Goal: Obtain resource: Download file/media

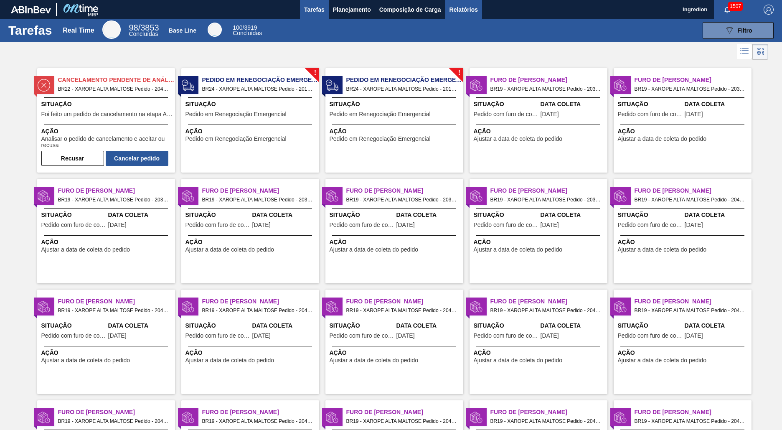
click at [463, 9] on span "Relatórios" at bounding box center [464, 10] width 28 height 10
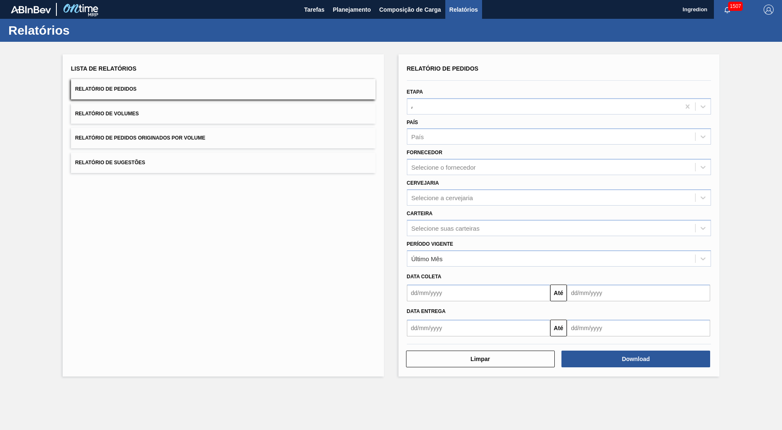
type input "Aguardando Faturamento"
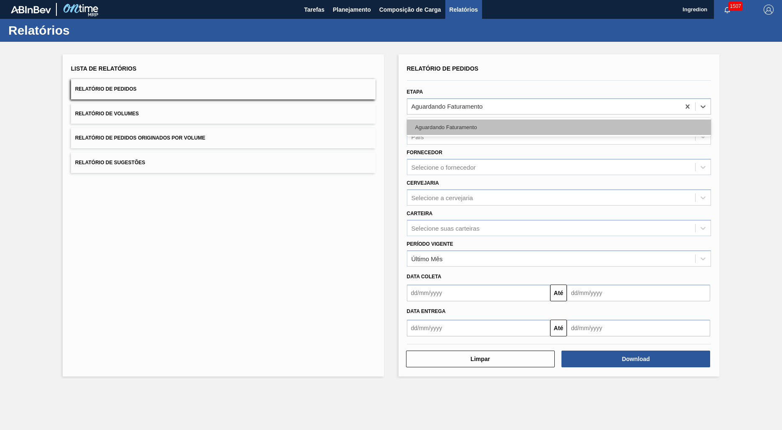
click at [559, 127] on div "Aguardando Faturamento" at bounding box center [559, 127] width 305 height 15
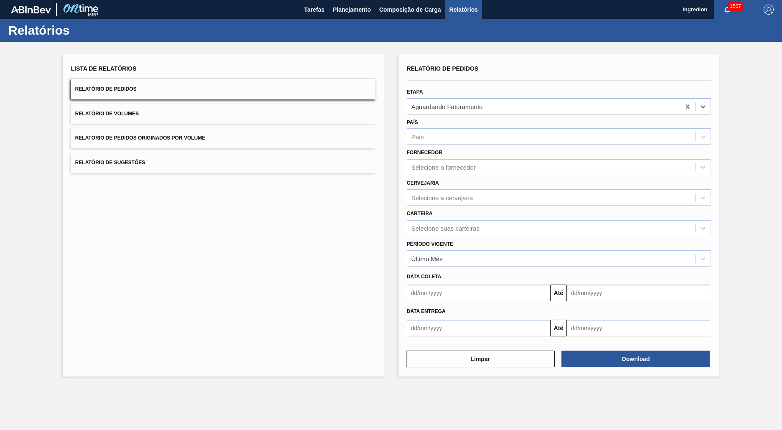
type input "Xarope"
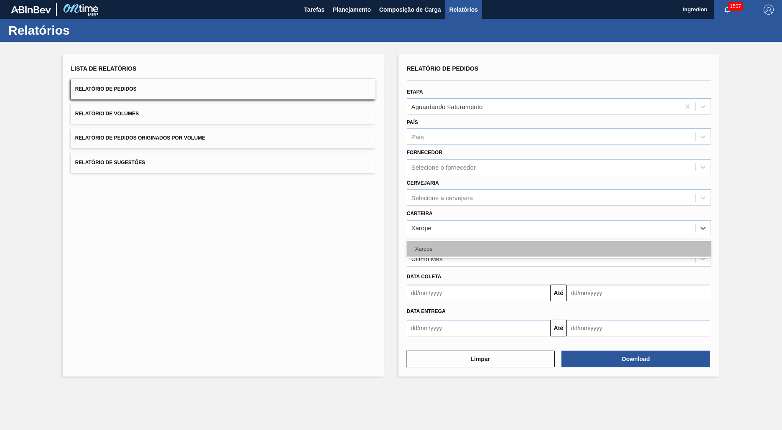
click at [559, 249] on div "Xarope" at bounding box center [559, 248] width 305 height 15
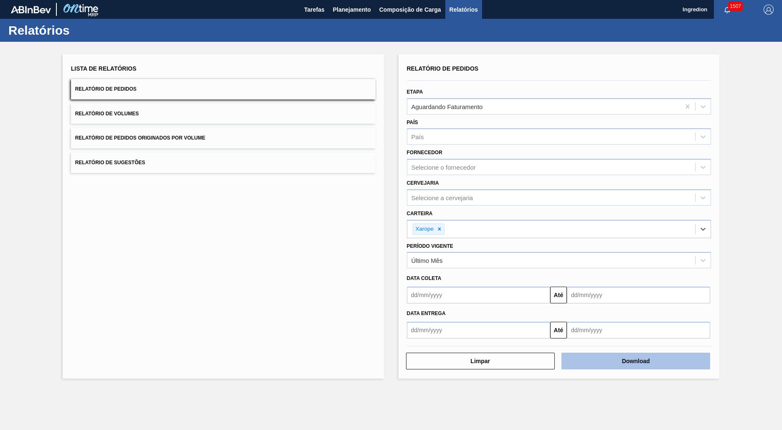
click at [636, 361] on button "Download" at bounding box center [636, 361] width 149 height 17
